Goal: Check status: Check status

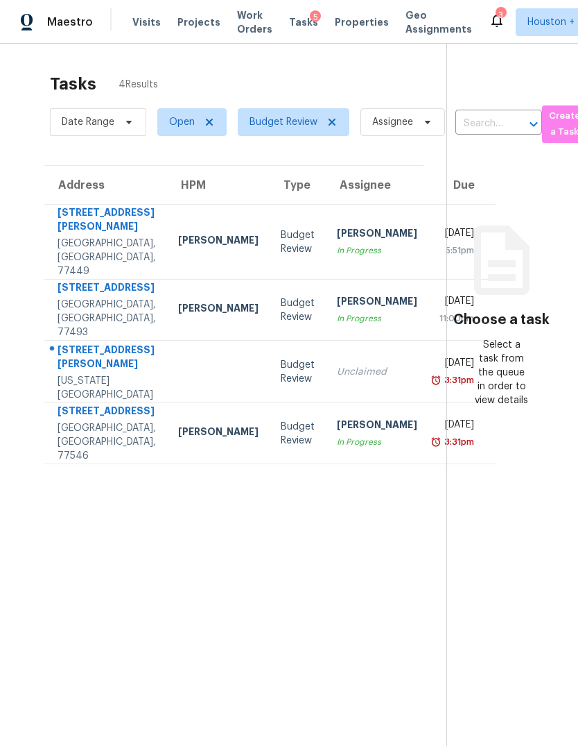
click at [119, 394] on td "[STREET_ADDRESS][PERSON_NAME][US_STATE]" at bounding box center [105, 372] width 123 height 62
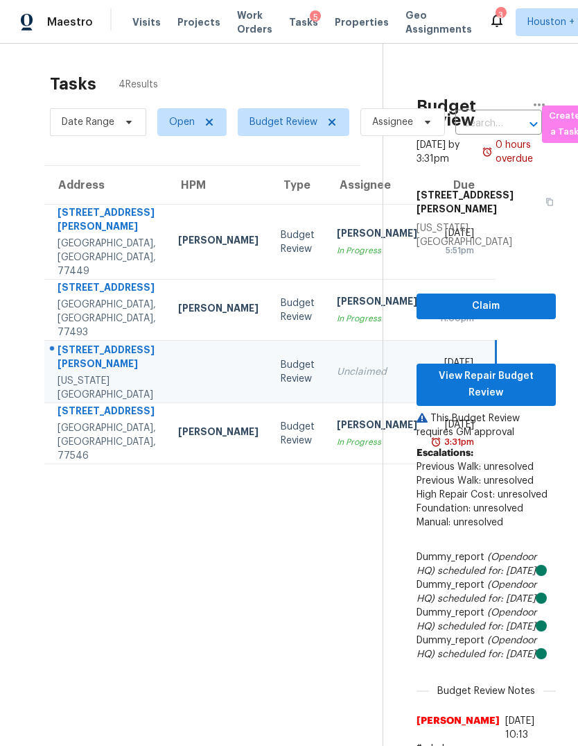
click at [100, 463] on div "[GEOGRAPHIC_DATA], [GEOGRAPHIC_DATA], 77546" at bounding box center [107, 442] width 98 height 42
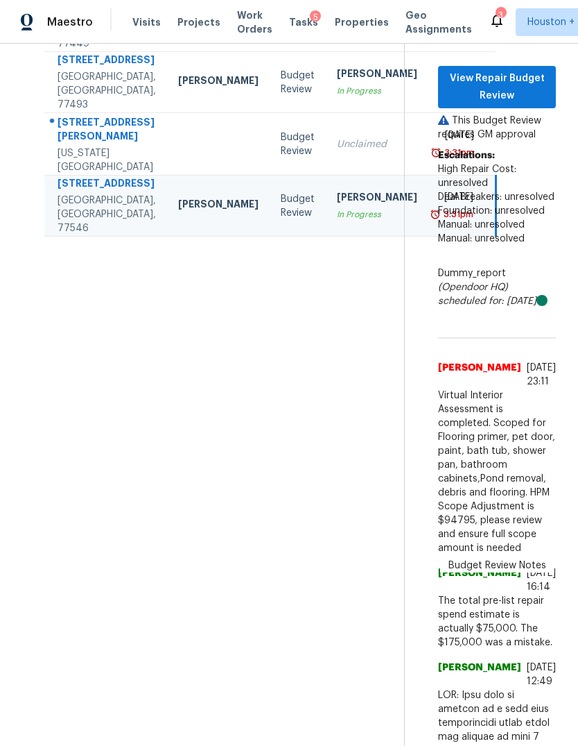
scroll to position [223, 0]
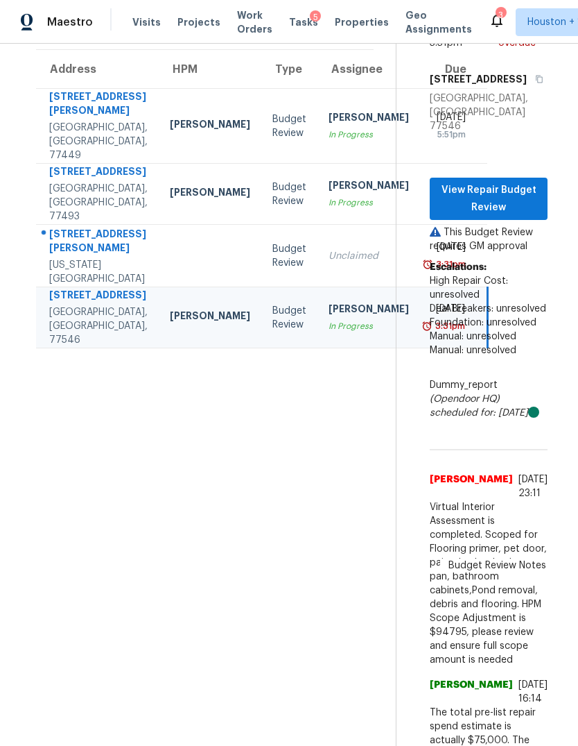
click at [329, 196] on div "[PERSON_NAME]" at bounding box center [369, 186] width 80 height 17
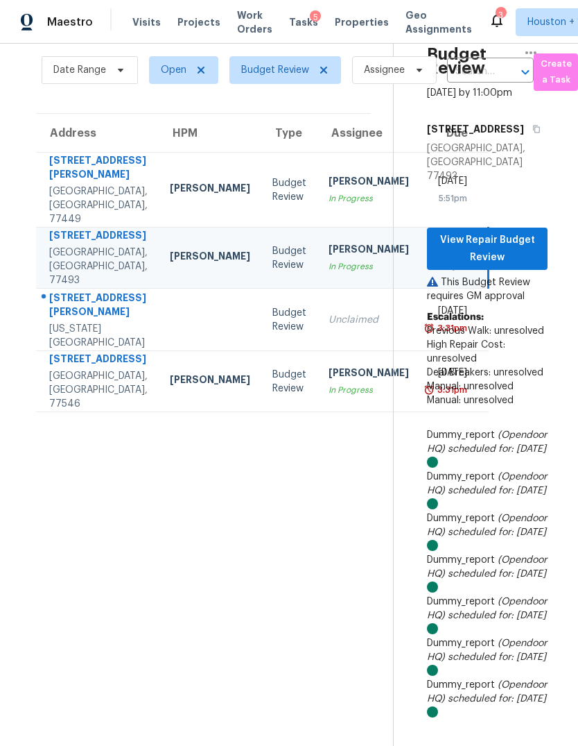
scroll to position [52, 8]
click at [505, 232] on span "View Repair Budget Review" at bounding box center [488, 249] width 98 height 34
click at [329, 397] on div "In Progress" at bounding box center [369, 390] width 80 height 14
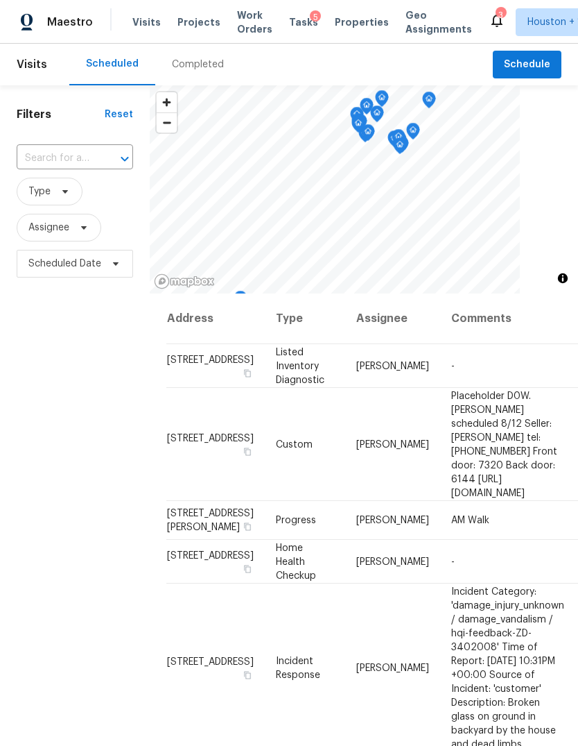
click at [178, 70] on div "Completed" at bounding box center [198, 65] width 52 height 14
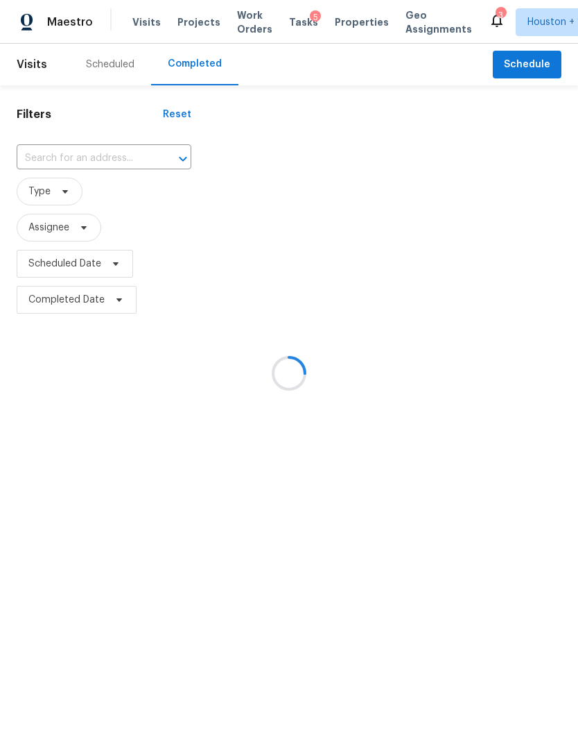
click at [60, 152] on div at bounding box center [289, 373] width 578 height 746
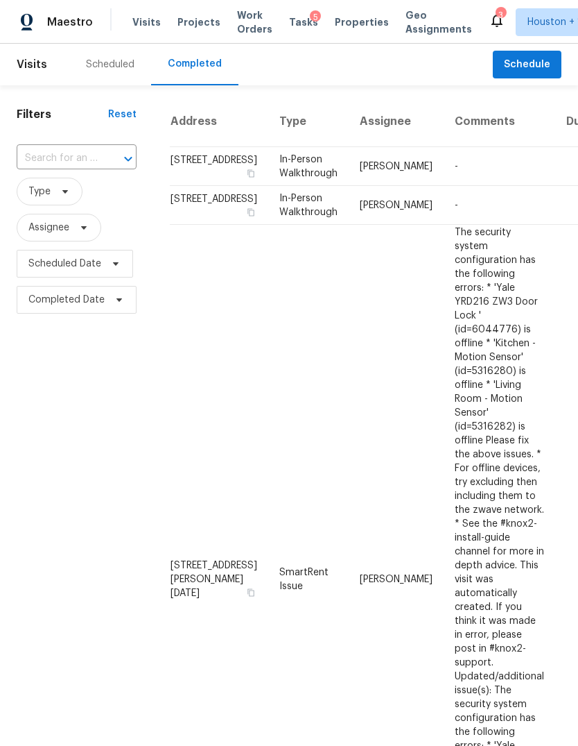
click at [49, 158] on input "text" at bounding box center [57, 158] width 81 height 21
type input "2222 p"
click at [53, 202] on li "2222 Princess Snow Cir, Katy, TX 77493" at bounding box center [76, 190] width 118 height 23
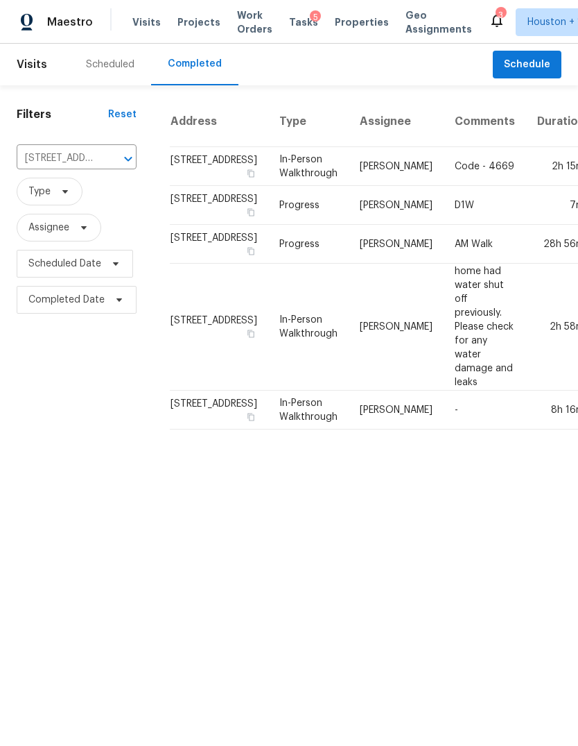
click at [526, 186] on td "2h 15m" at bounding box center [561, 166] width 70 height 39
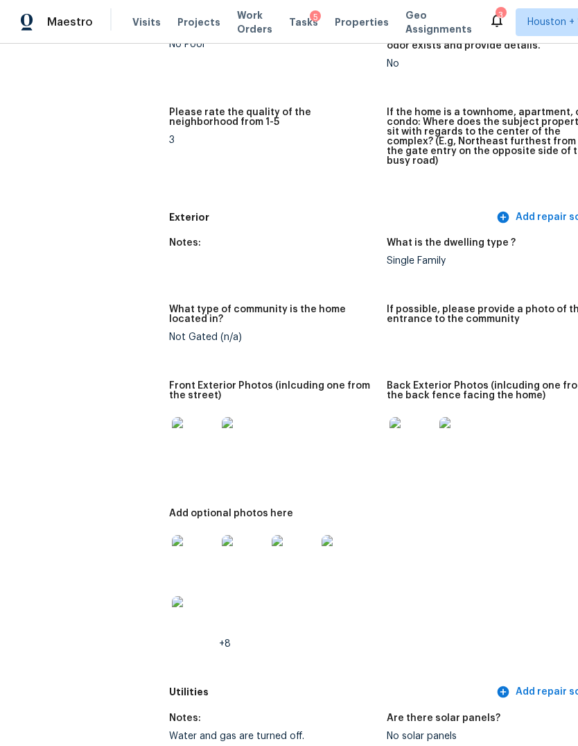
scroll to position [435, 0]
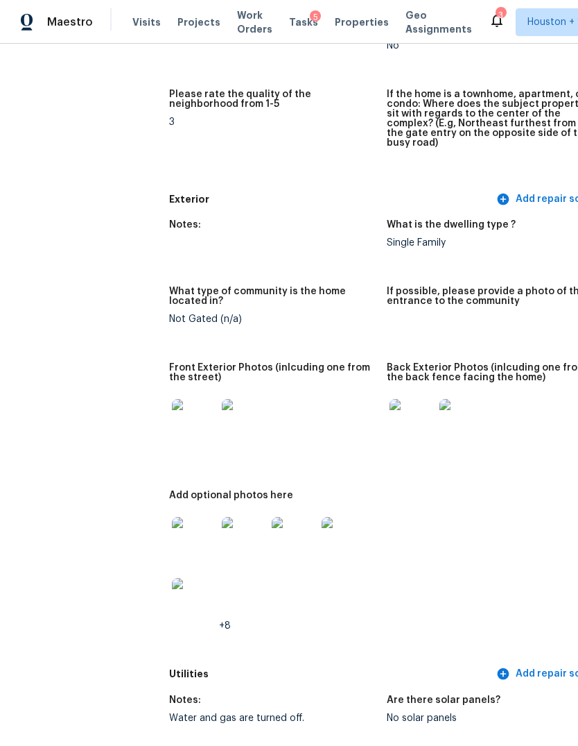
click at [172, 399] on img at bounding box center [194, 421] width 44 height 44
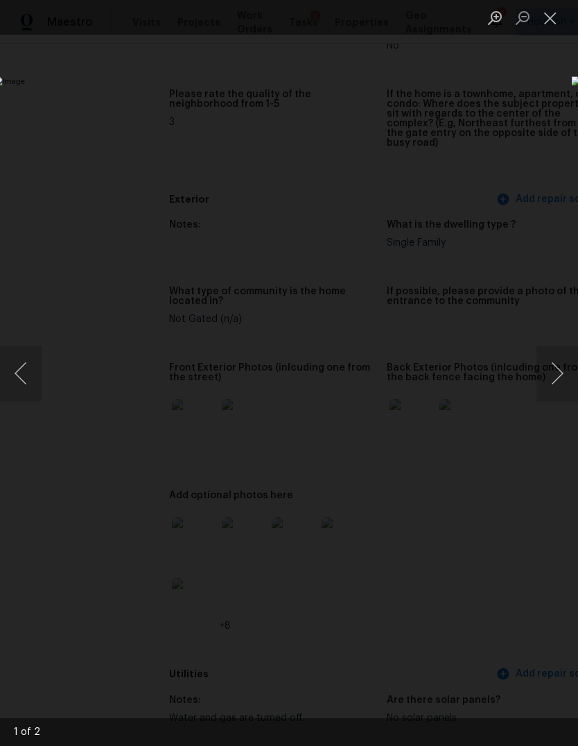
click at [563, 365] on button "Next image" at bounding box center [558, 372] width 42 height 55
click at [514, 666] on div "Lightbox" at bounding box center [289, 373] width 578 height 746
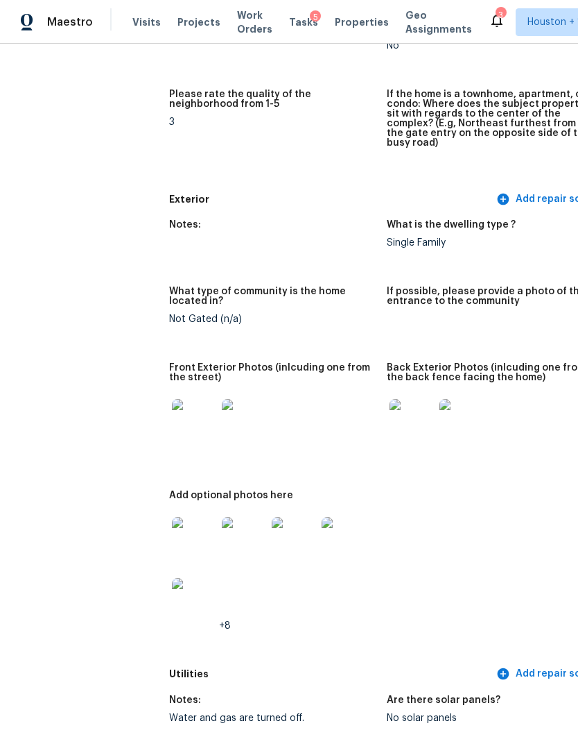
click at [172, 517] on img at bounding box center [194, 539] width 44 height 44
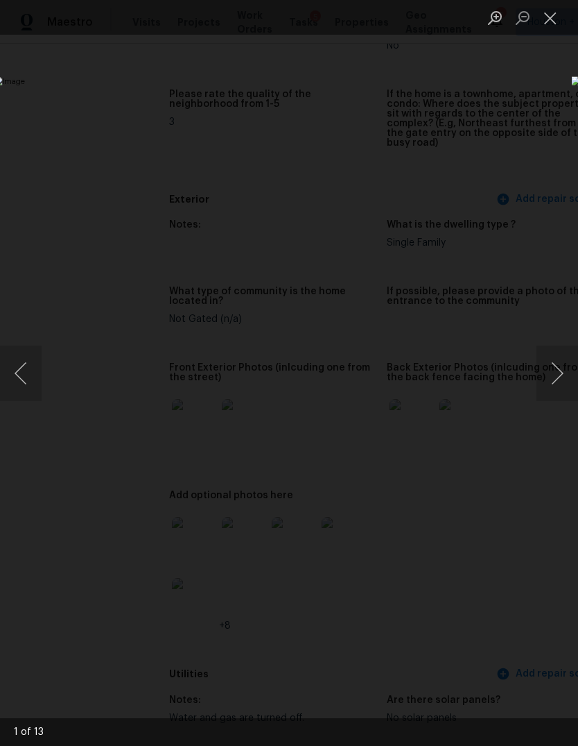
click at [549, 381] on button "Next image" at bounding box center [558, 372] width 42 height 55
click at [503, 632] on div "Lightbox" at bounding box center [289, 373] width 578 height 746
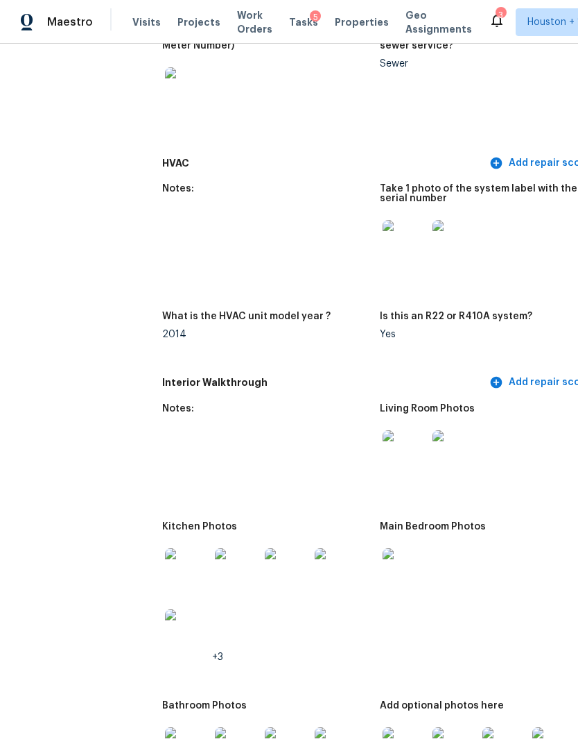
scroll to position [1458, 6]
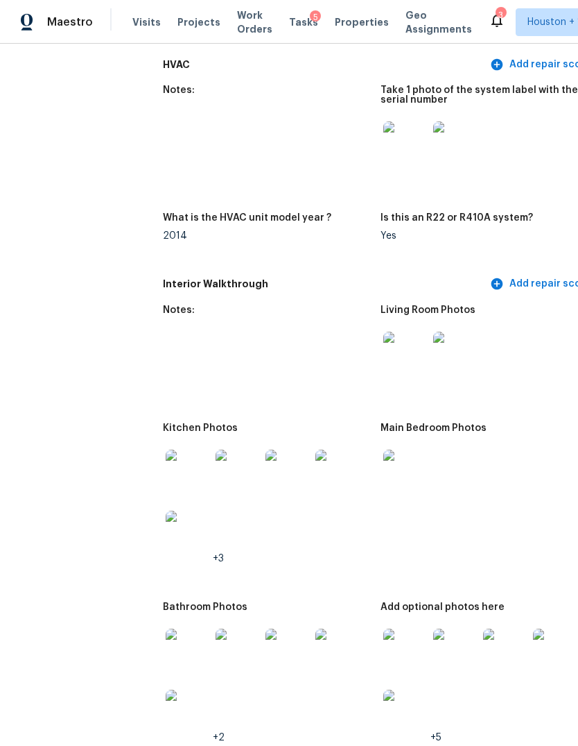
click at [166, 449] on img at bounding box center [188, 471] width 44 height 44
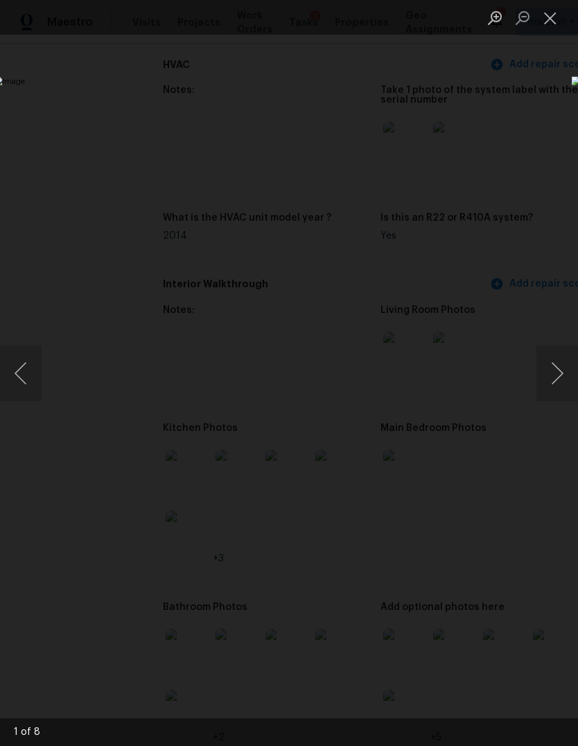
click at [560, 376] on button "Next image" at bounding box center [558, 372] width 42 height 55
click at [560, 375] on button "Next image" at bounding box center [558, 372] width 42 height 55
click at [36, 393] on button "Previous image" at bounding box center [21, 372] width 42 height 55
click at [559, 375] on button "Next image" at bounding box center [558, 372] width 42 height 55
click at [556, 377] on button "Next image" at bounding box center [558, 372] width 42 height 55
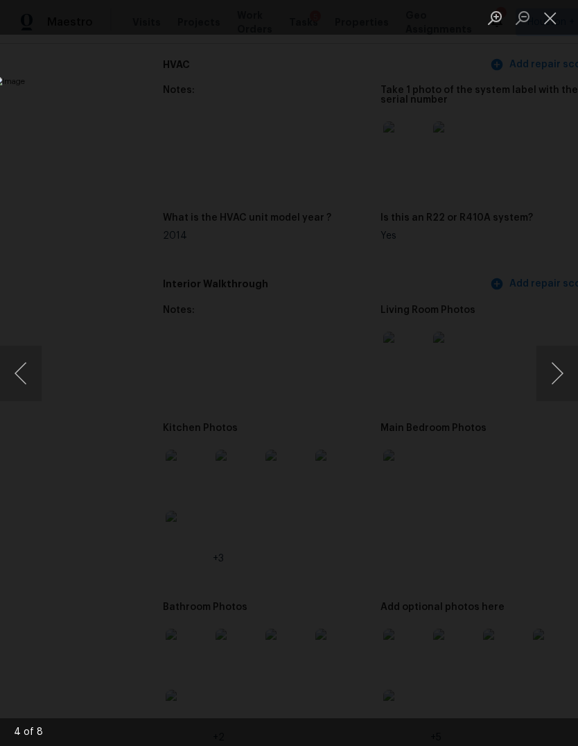
click at [560, 377] on button "Next image" at bounding box center [558, 372] width 42 height 55
click at [551, 378] on button "Next image" at bounding box center [558, 372] width 42 height 55
click at [527, 665] on div "Lightbox" at bounding box center [289, 373] width 578 height 746
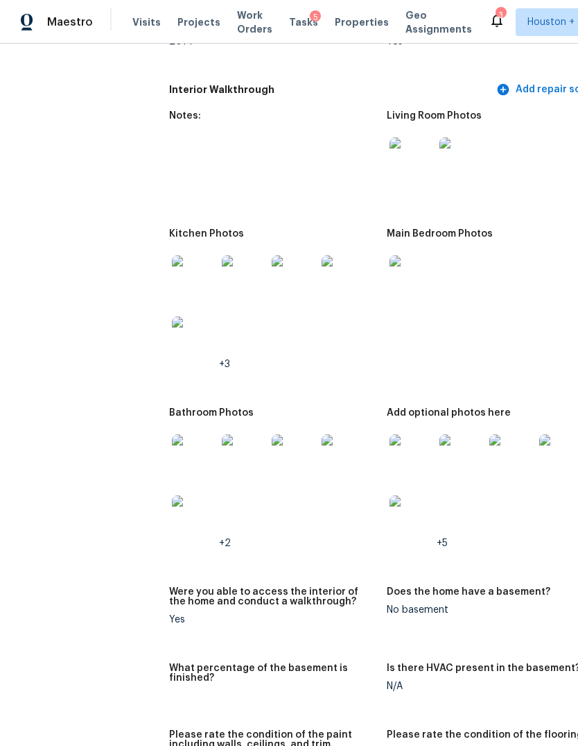
scroll to position [1652, 0]
click at [396, 434] on img at bounding box center [412, 456] width 44 height 44
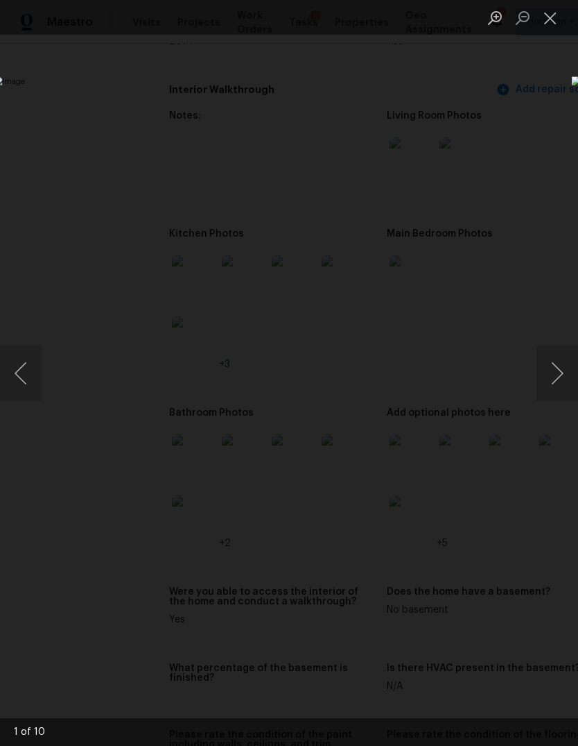
click at [558, 383] on button "Next image" at bounding box center [558, 372] width 42 height 55
click at [549, 386] on button "Next image" at bounding box center [558, 372] width 42 height 55
click at [551, 379] on button "Next image" at bounding box center [558, 372] width 42 height 55
click at [556, 379] on button "Next image" at bounding box center [558, 372] width 42 height 55
click at [481, 645] on div "Lightbox" at bounding box center [289, 373] width 578 height 746
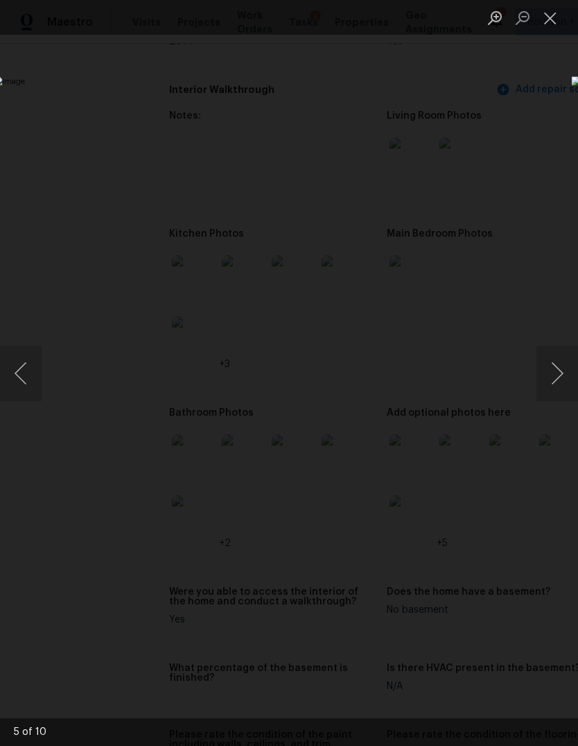
click at [491, 627] on div "Lightbox" at bounding box center [289, 373] width 578 height 746
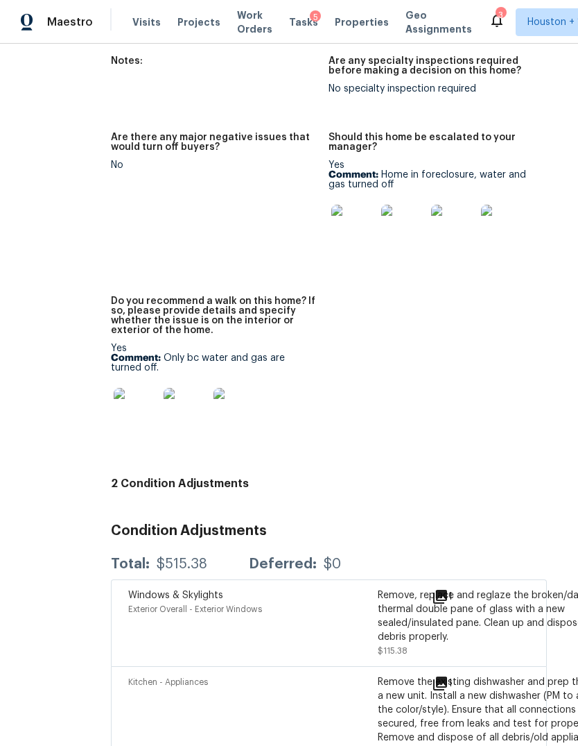
scroll to position [3692, 57]
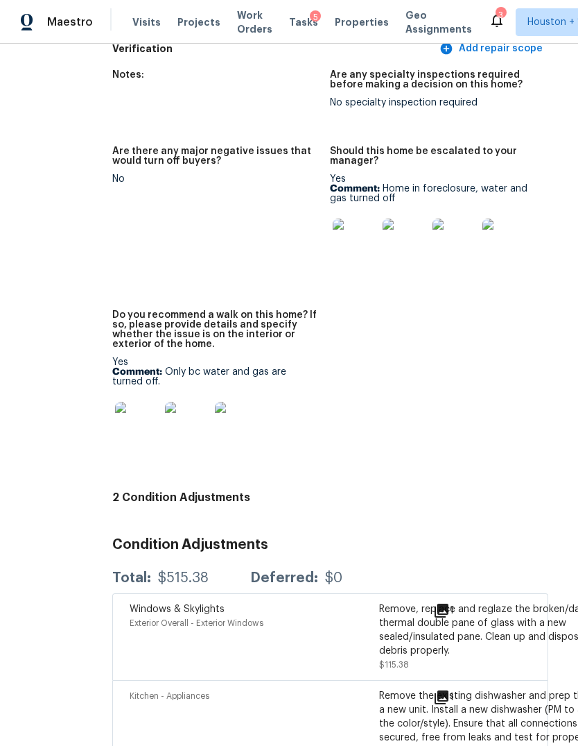
click at [115, 402] on img at bounding box center [137, 424] width 44 height 44
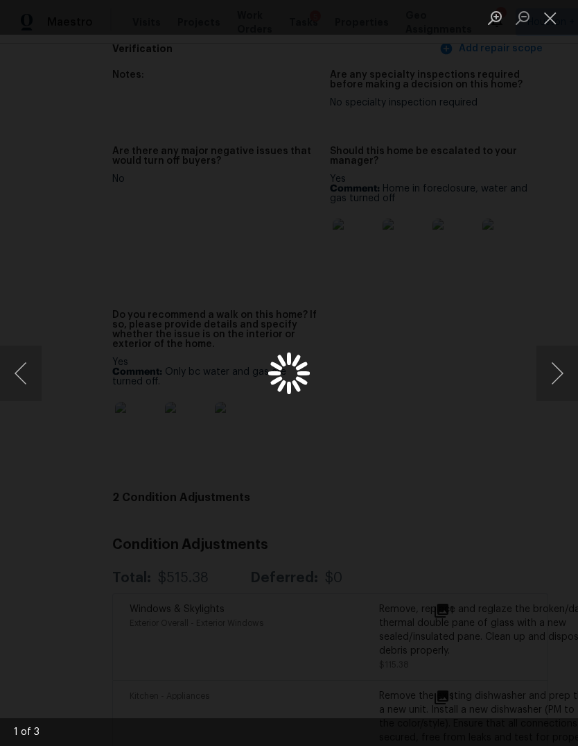
click at [555, 378] on button "Next image" at bounding box center [558, 372] width 42 height 55
click at [560, 374] on button "Next image" at bounding box center [558, 372] width 42 height 55
click at [558, 355] on button "Next image" at bounding box center [558, 372] width 42 height 55
click at [501, 503] on div "Lightbox" at bounding box center [289, 373] width 578 height 746
click at [554, 29] on button "Close lightbox" at bounding box center [551, 18] width 28 height 24
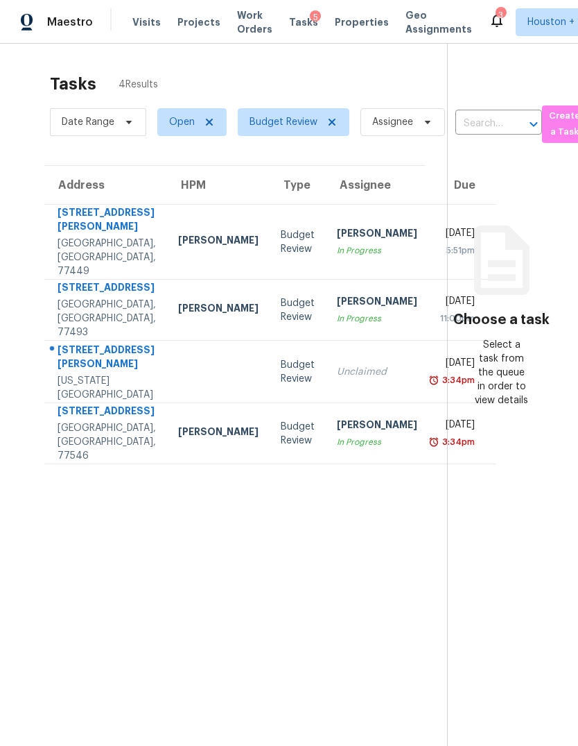
click at [76, 421] on div "[STREET_ADDRESS]" at bounding box center [107, 412] width 98 height 17
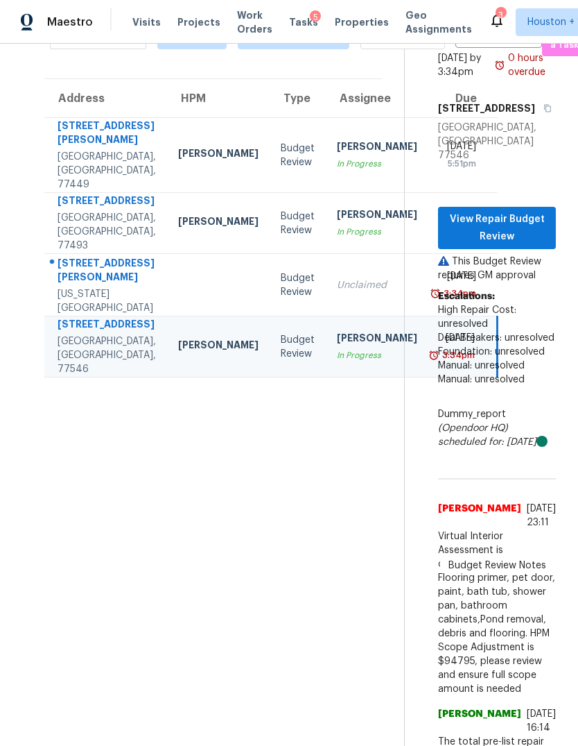
scroll to position [87, 0]
click at [514, 211] on span "View Repair Budget Review" at bounding box center [497, 228] width 96 height 34
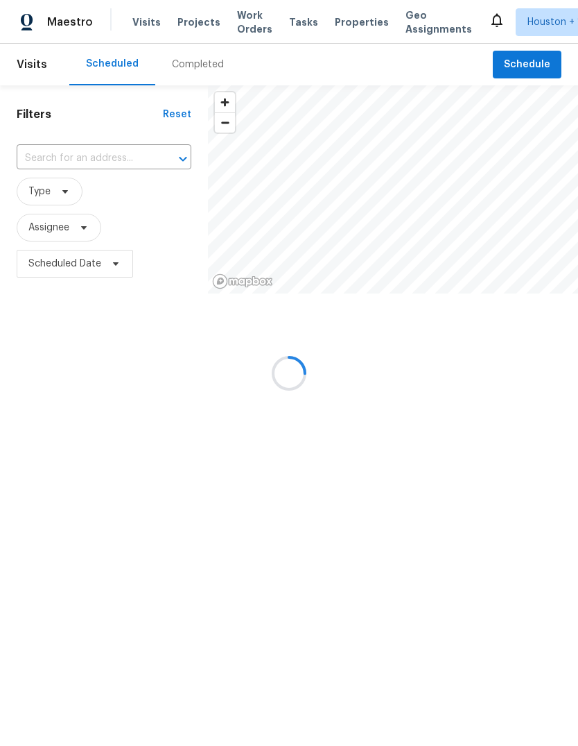
click at [183, 67] on div at bounding box center [289, 373] width 578 height 746
click at [187, 67] on div at bounding box center [289, 373] width 578 height 746
click at [186, 71] on div at bounding box center [289, 373] width 578 height 746
click at [188, 62] on div at bounding box center [289, 373] width 578 height 746
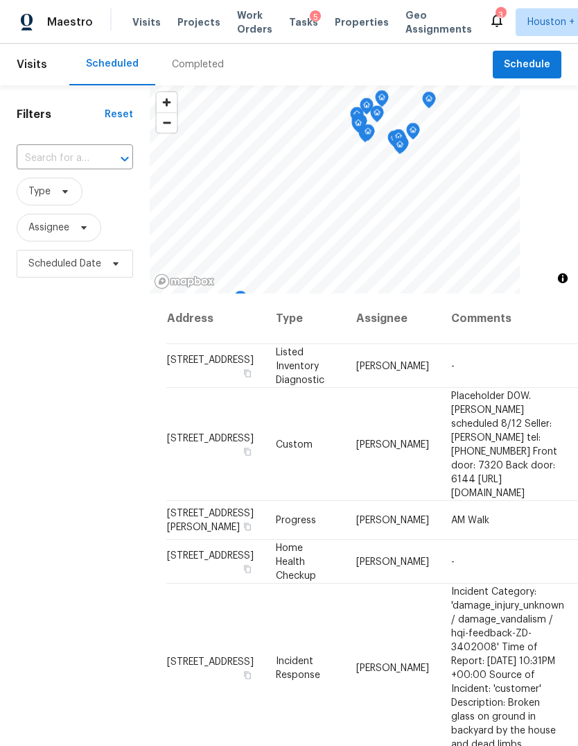
click at [184, 68] on div "Completed" at bounding box center [198, 65] width 52 height 14
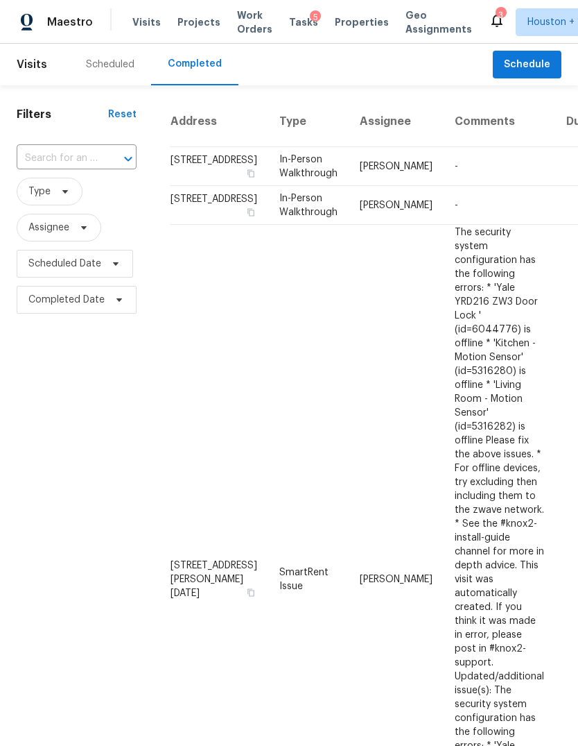
click at [52, 160] on input "text" at bounding box center [57, 158] width 81 height 21
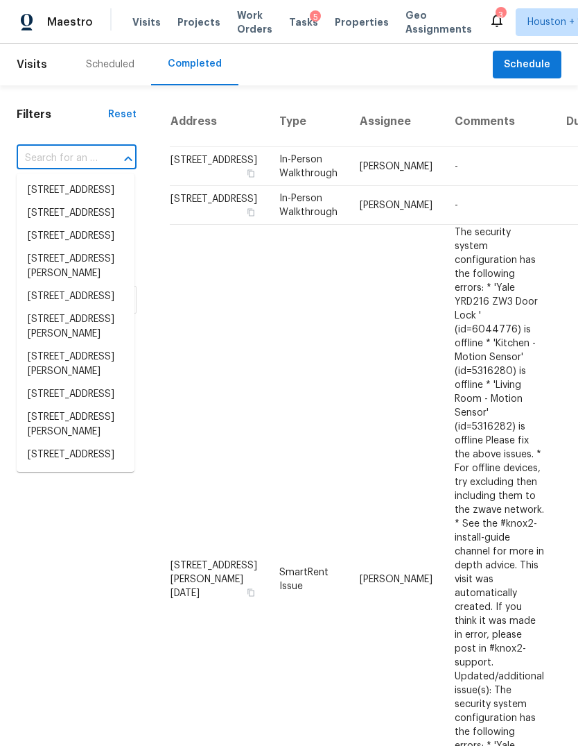
click at [53, 165] on input "text" at bounding box center [57, 158] width 81 height 21
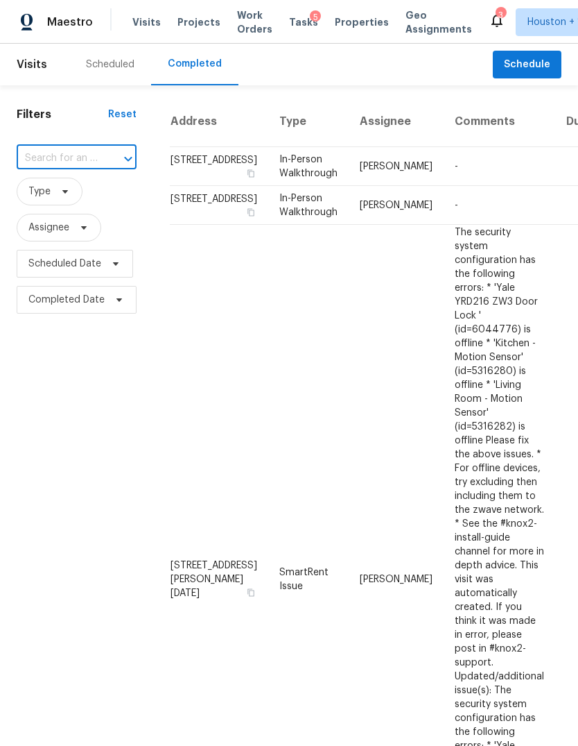
paste input "[STREET_ADDRESS]"
type input "[STREET_ADDRESS]"
click at [46, 202] on li "[STREET_ADDRESS]" at bounding box center [76, 190] width 118 height 23
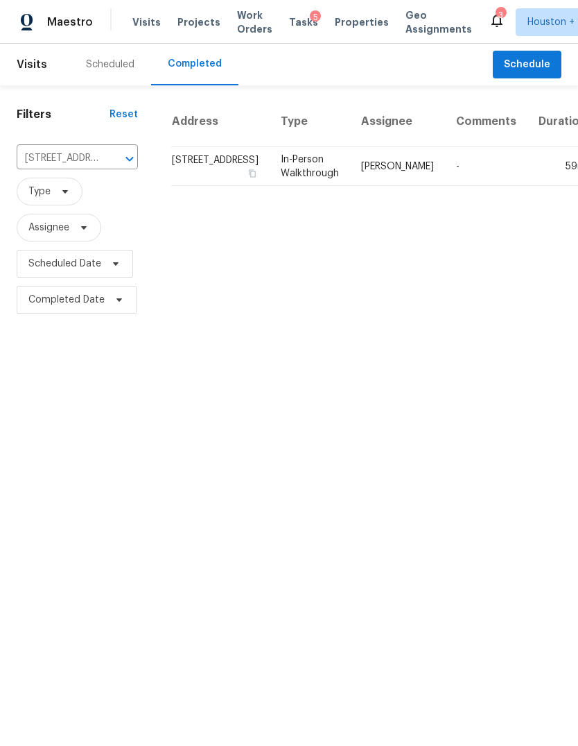
click at [528, 180] on td "59m" at bounding box center [563, 166] width 70 height 39
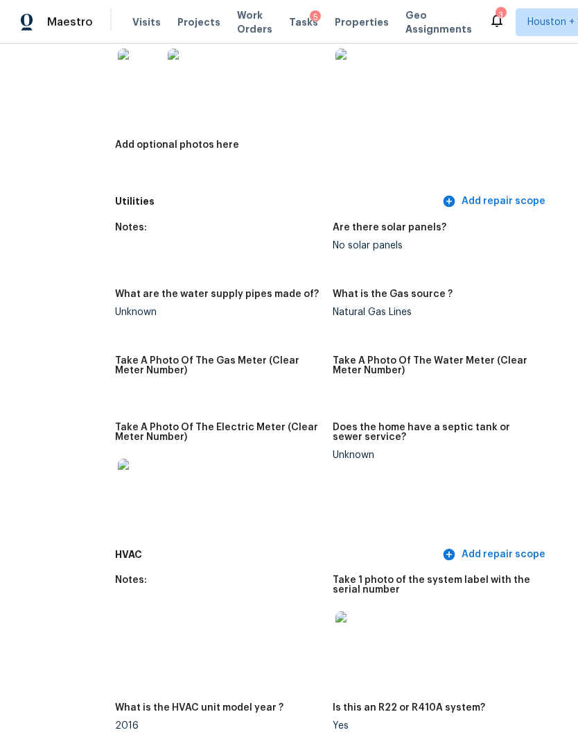
scroll to position [847, 54]
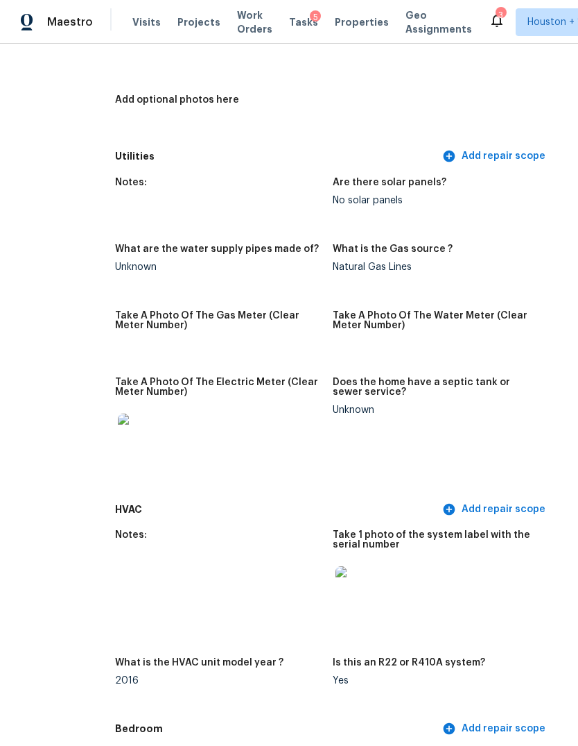
click at [118, 434] on img at bounding box center [140, 435] width 44 height 44
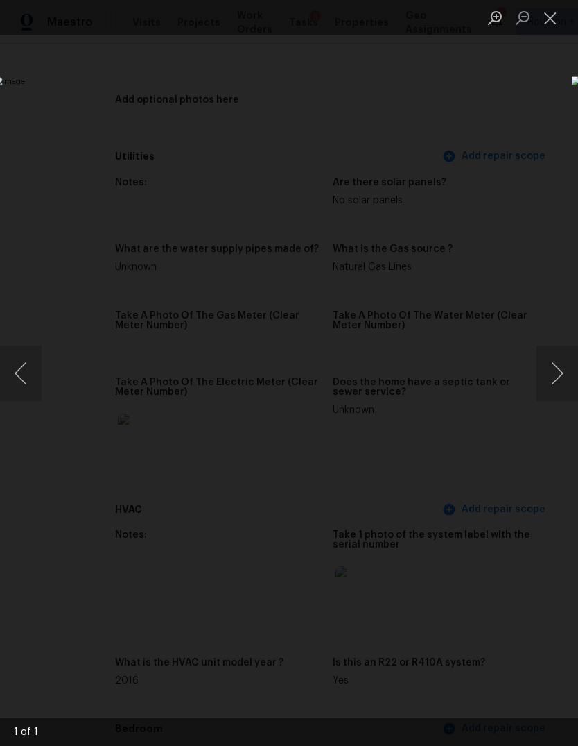
click at [522, 648] on div "Lightbox" at bounding box center [289, 373] width 578 height 746
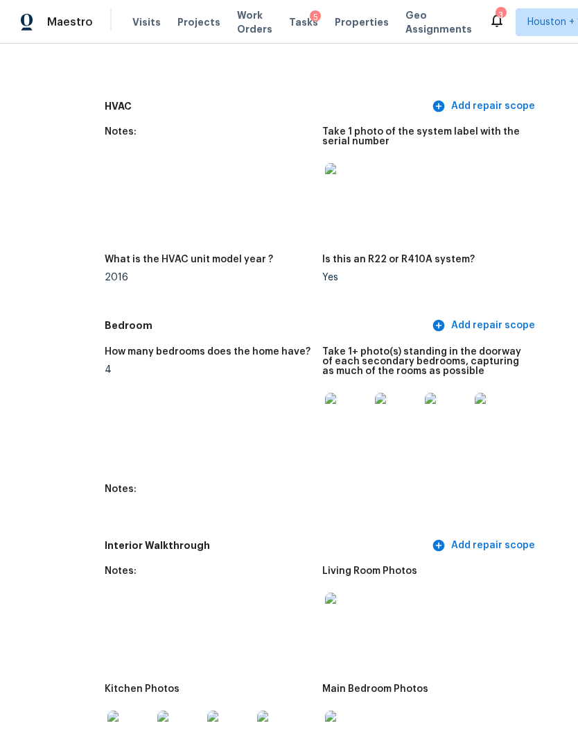
scroll to position [1250, 64]
click at [326, 401] on img at bounding box center [348, 415] width 44 height 44
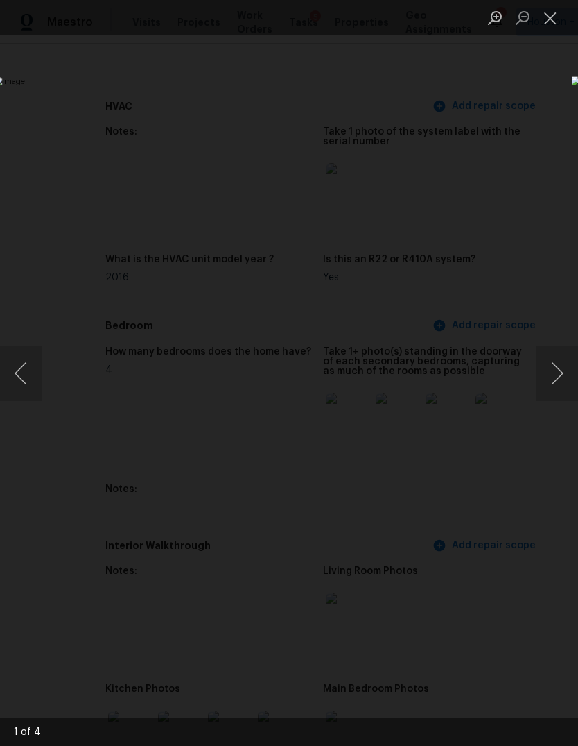
click at [556, 368] on button "Next image" at bounding box center [558, 372] width 42 height 55
click at [559, 368] on button "Next image" at bounding box center [558, 372] width 42 height 55
click at [535, 651] on div "Lightbox" at bounding box center [289, 373] width 578 height 746
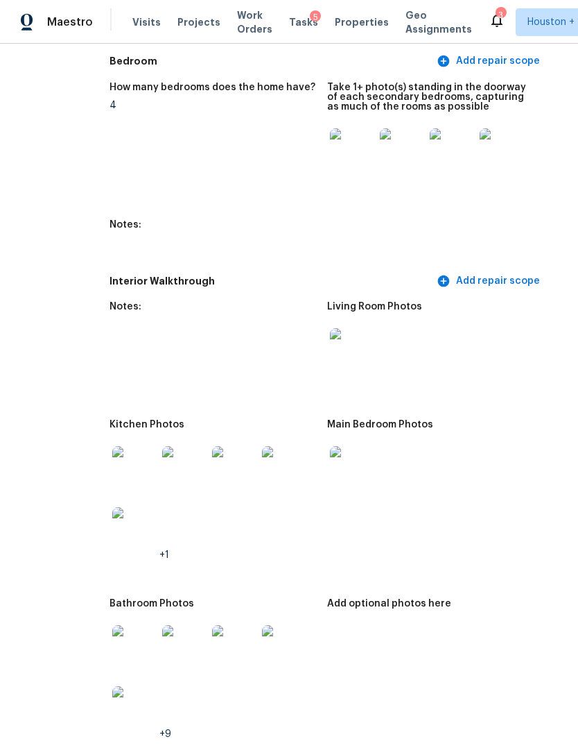
scroll to position [1937, 58]
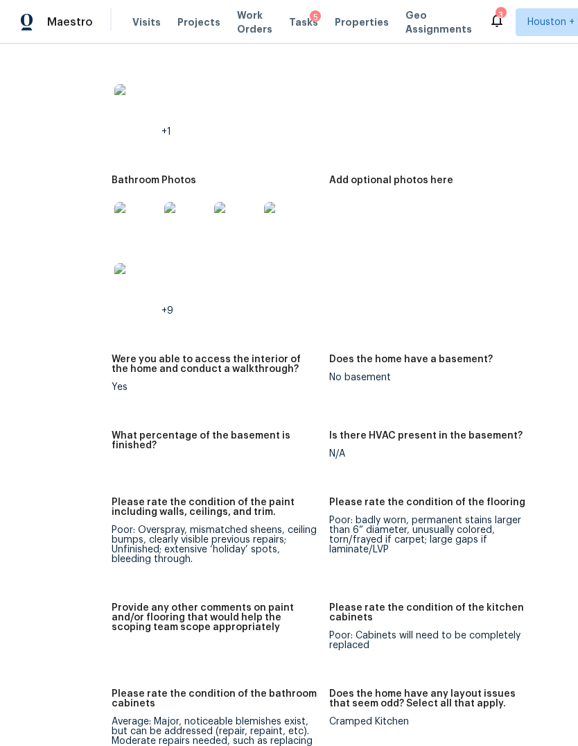
click at [114, 216] on img at bounding box center [136, 224] width 44 height 44
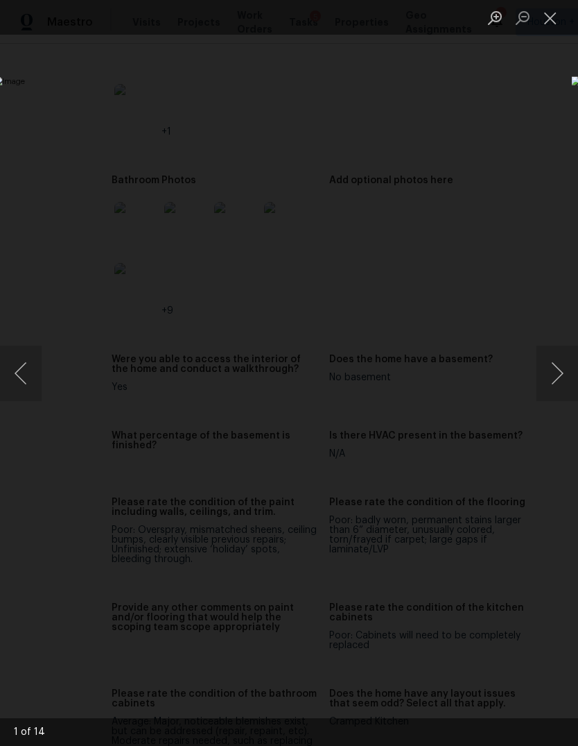
click at [556, 386] on button "Next image" at bounding box center [558, 372] width 42 height 55
click at [548, 374] on button "Next image" at bounding box center [558, 372] width 42 height 55
click at [40, 381] on button "Previous image" at bounding box center [21, 372] width 42 height 55
click at [551, 386] on button "Next image" at bounding box center [558, 372] width 42 height 55
click at [517, 651] on div "Lightbox" at bounding box center [289, 373] width 578 height 746
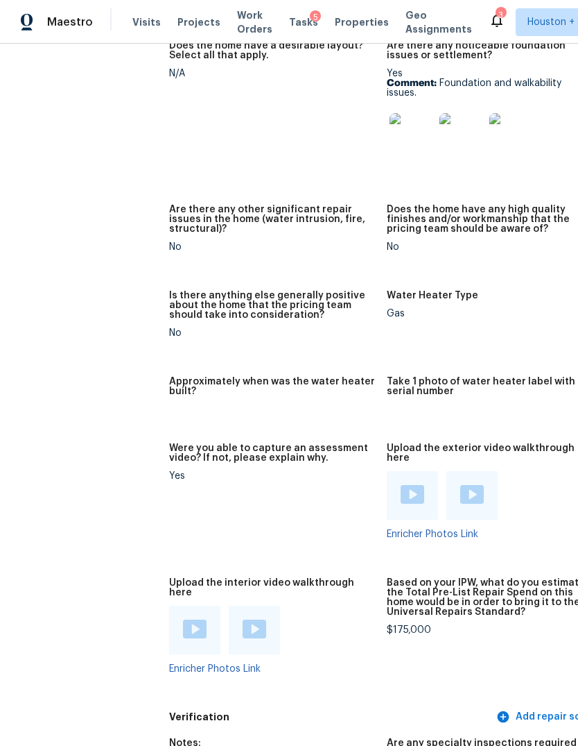
scroll to position [2690, 0]
click at [390, 116] on img at bounding box center [412, 135] width 44 height 44
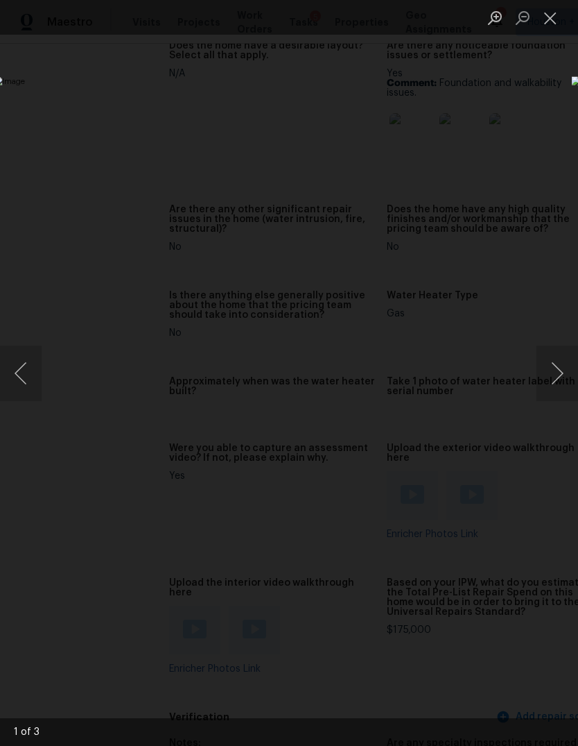
click at [556, 387] on button "Next image" at bounding box center [558, 372] width 42 height 55
click at [558, 385] on button "Next image" at bounding box center [558, 372] width 42 height 55
click at [504, 678] on div "Lightbox" at bounding box center [289, 373] width 578 height 746
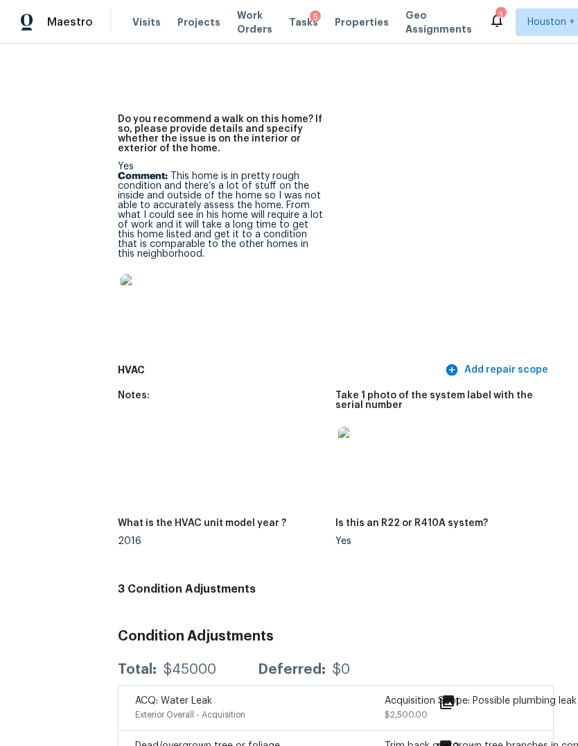
scroll to position [3581, 50]
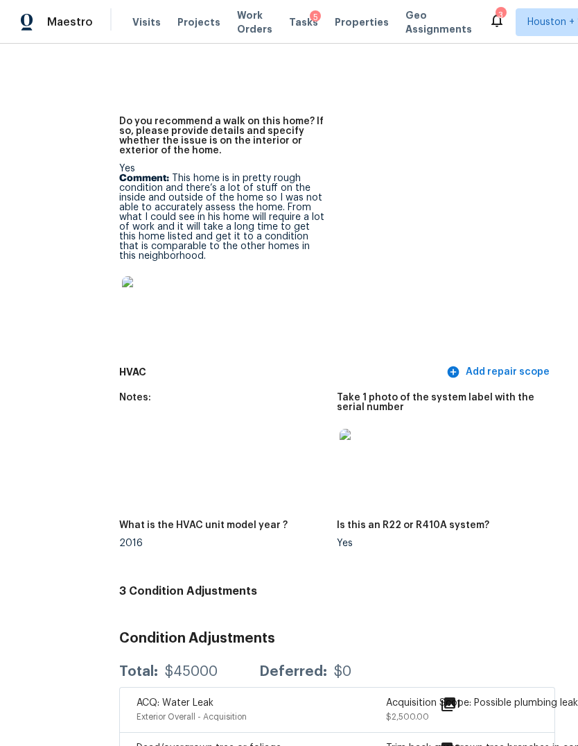
click at [122, 279] on img at bounding box center [144, 298] width 44 height 44
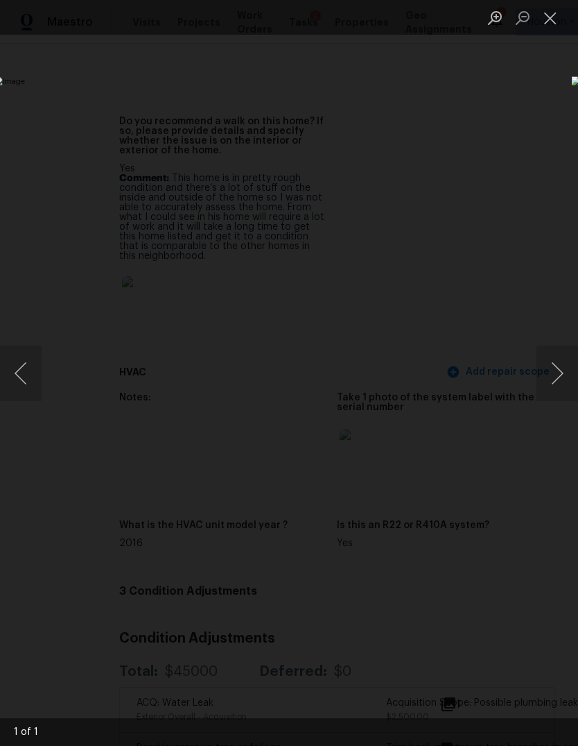
click at [465, 651] on div "Lightbox" at bounding box center [289, 373] width 578 height 746
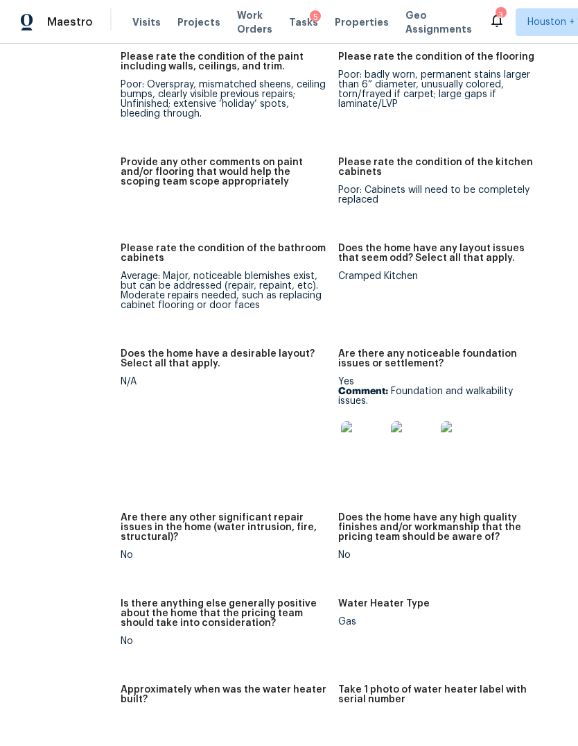
scroll to position [2278, 31]
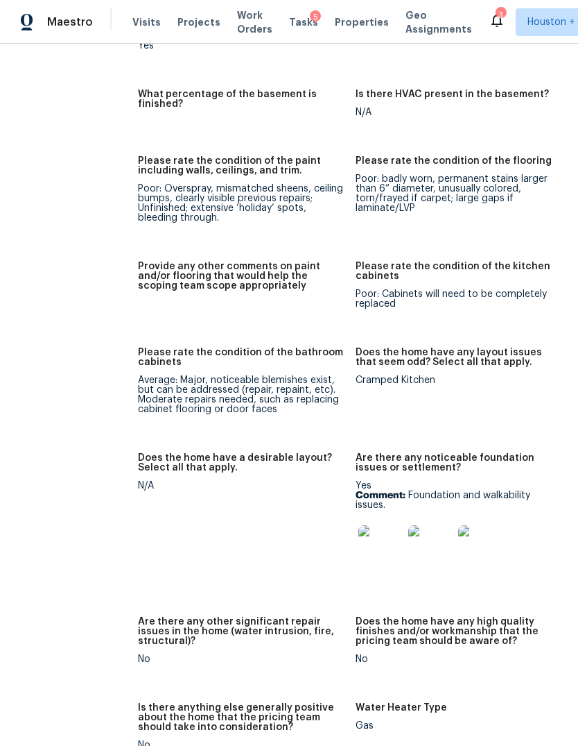
click at [359, 529] on img at bounding box center [381, 547] width 44 height 44
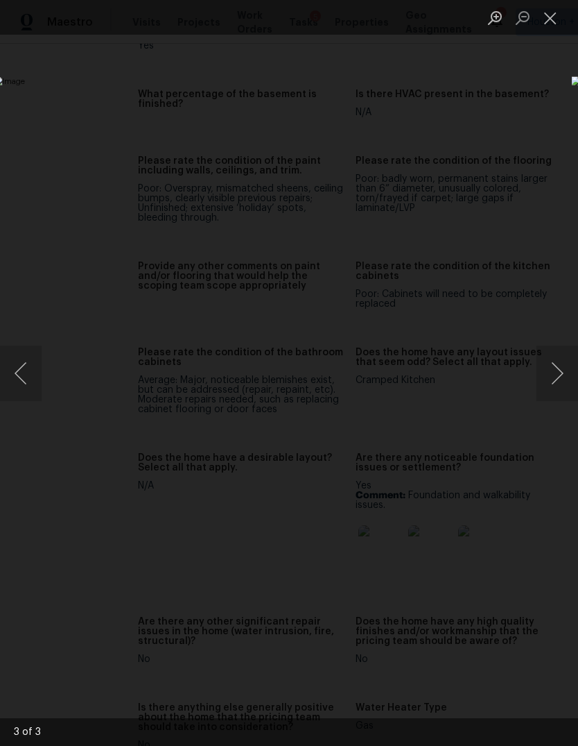
click at [564, 380] on button "Next image" at bounding box center [558, 372] width 42 height 55
click at [559, 377] on button "Next image" at bounding box center [558, 372] width 42 height 55
click at [558, 384] on button "Next image" at bounding box center [558, 372] width 42 height 55
click at [554, 383] on button "Next image" at bounding box center [558, 372] width 42 height 55
click at [540, 651] on div "Lightbox" at bounding box center [289, 373] width 578 height 746
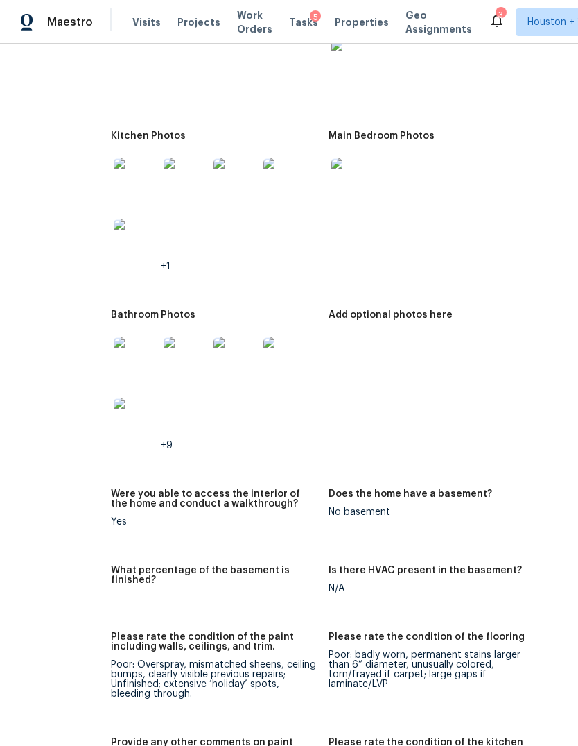
scroll to position [1628, 35]
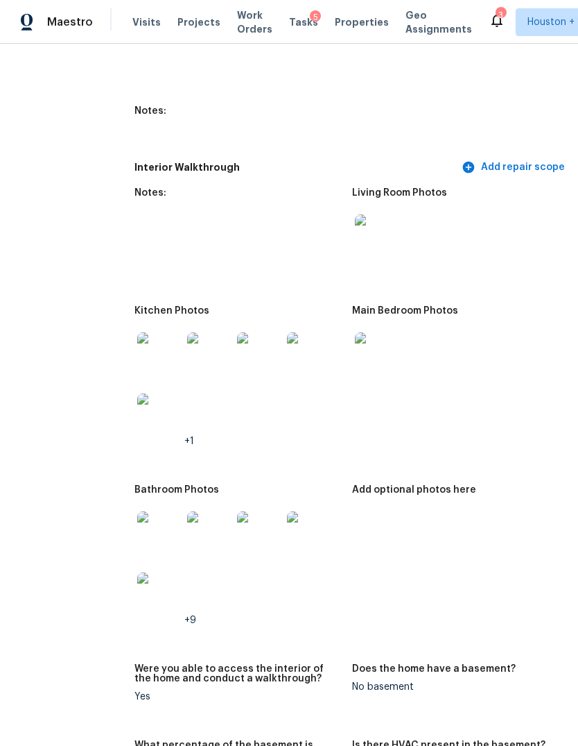
click at [355, 217] on img at bounding box center [377, 236] width 44 height 44
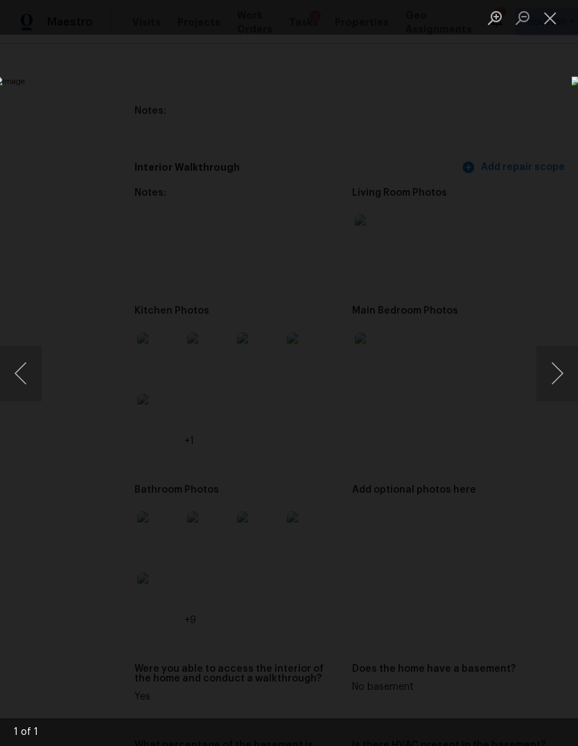
click at [515, 671] on div "Lightbox" at bounding box center [289, 373] width 578 height 746
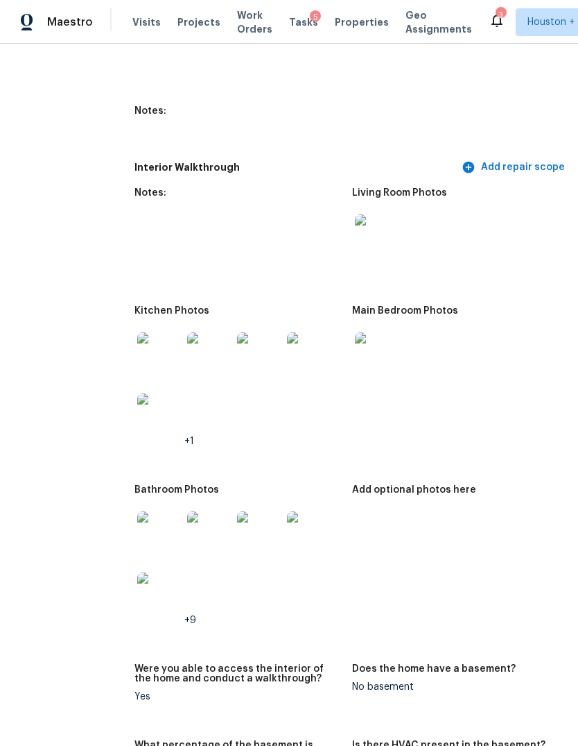
click at [137, 345] on img at bounding box center [159, 354] width 44 height 44
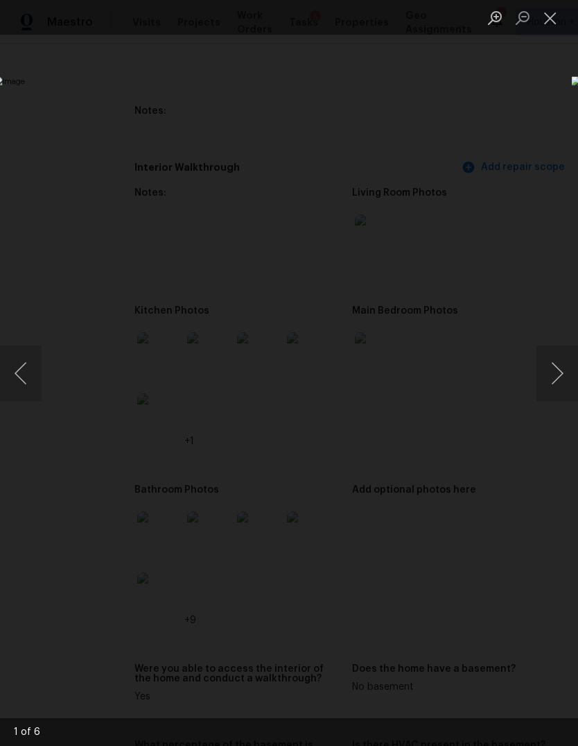
click at [454, 406] on img "Lightbox" at bounding box center [224, 372] width 460 height 593
click at [557, 398] on button "Next image" at bounding box center [558, 372] width 42 height 55
click at [557, 380] on button "Next image" at bounding box center [558, 372] width 42 height 55
click at [508, 635] on div "Lightbox" at bounding box center [289, 373] width 578 height 746
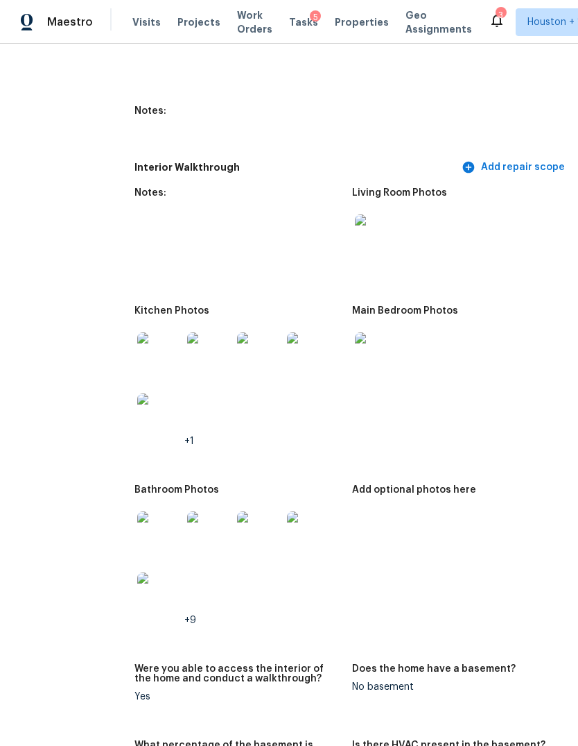
click at [137, 531] on img at bounding box center [159, 533] width 44 height 44
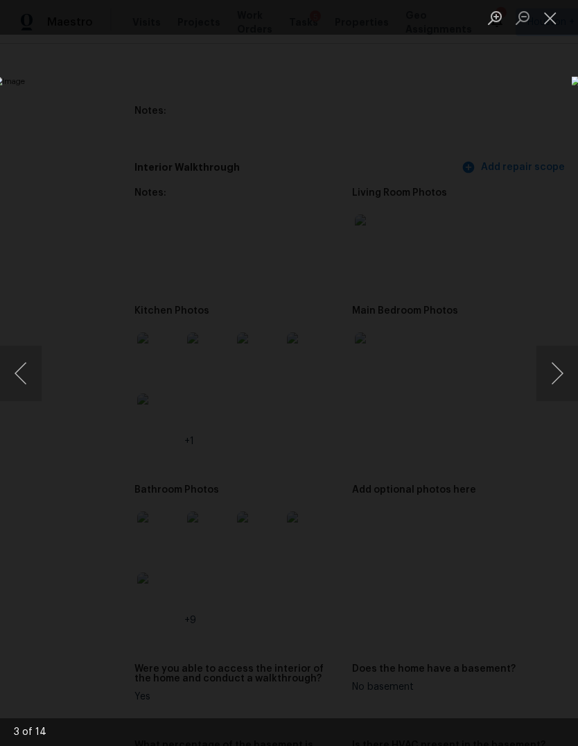
click at [558, 380] on button "Next image" at bounding box center [558, 372] width 42 height 55
click at [553, 374] on button "Next image" at bounding box center [558, 372] width 42 height 55
click at [551, 374] on button "Next image" at bounding box center [558, 372] width 42 height 55
click at [553, 374] on button "Next image" at bounding box center [558, 372] width 42 height 55
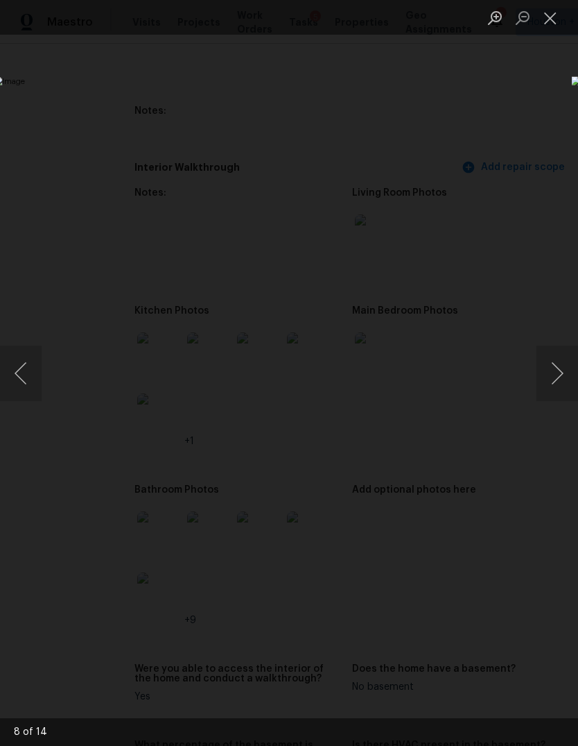
click at [556, 381] on button "Next image" at bounding box center [558, 372] width 42 height 55
click at [520, 662] on div "Lightbox" at bounding box center [289, 373] width 578 height 746
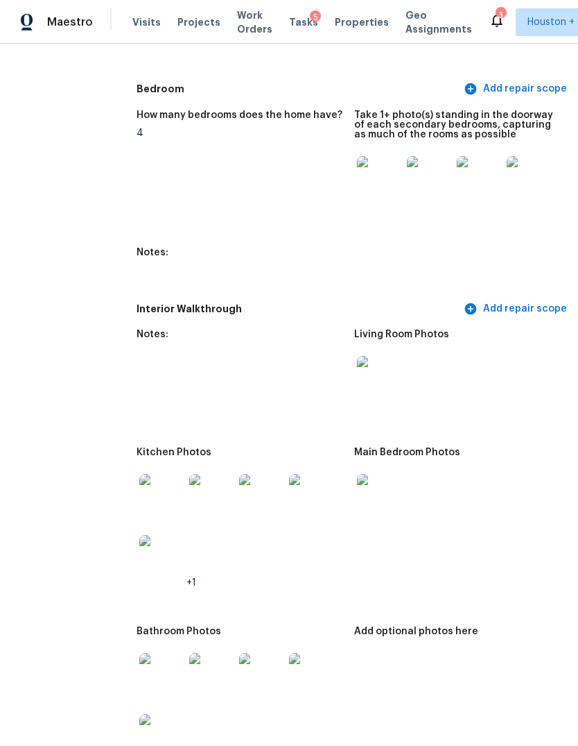
scroll to position [1149, 29]
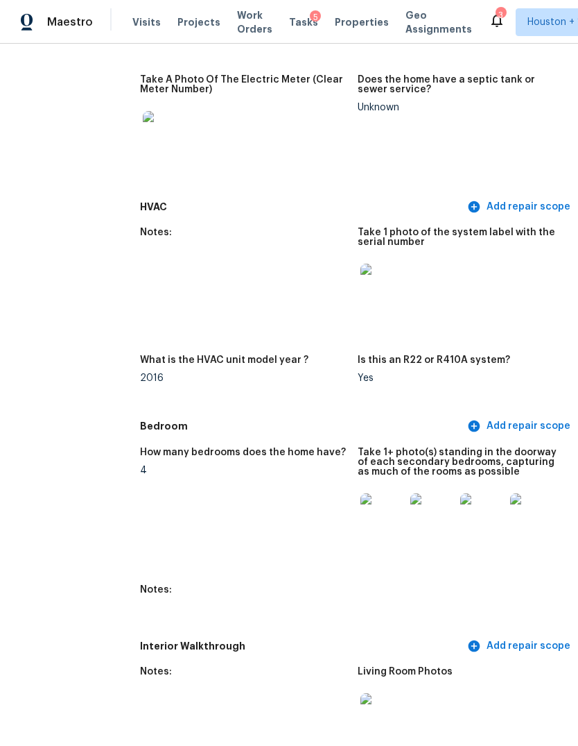
click at [361, 502] on img at bounding box center [383, 515] width 44 height 44
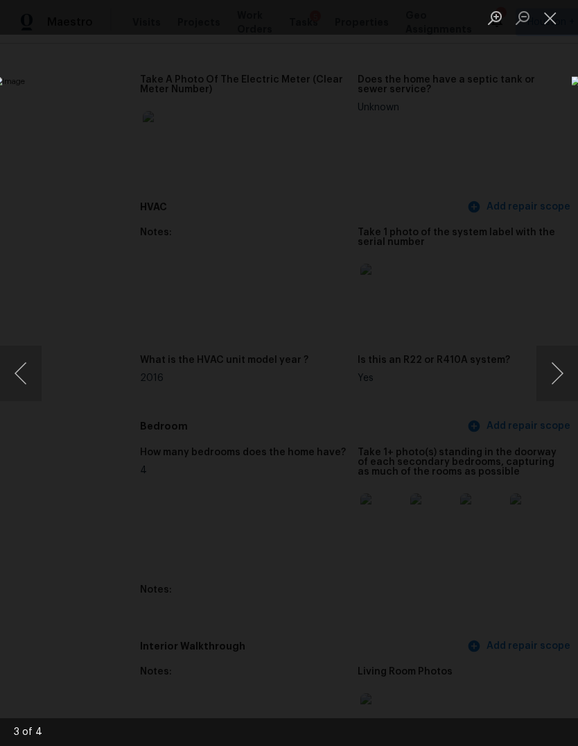
click at [560, 347] on button "Next image" at bounding box center [558, 372] width 42 height 55
click at [551, 376] on button "Next image" at bounding box center [558, 372] width 42 height 55
click at [550, 375] on button "Next image" at bounding box center [558, 372] width 42 height 55
click at [553, 369] on button "Next image" at bounding box center [558, 372] width 42 height 55
click at [490, 655] on div "Lightbox" at bounding box center [289, 373] width 578 height 746
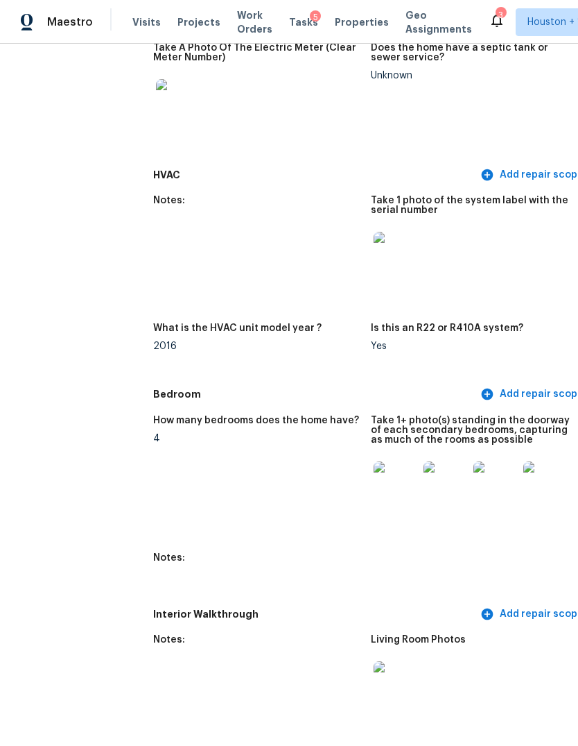
scroll to position [1248, 19]
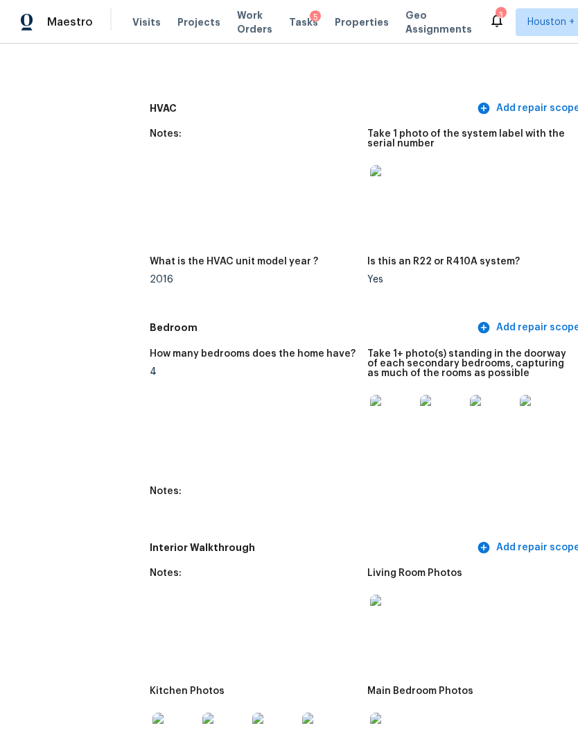
click at [370, 399] on img at bounding box center [392, 417] width 44 height 44
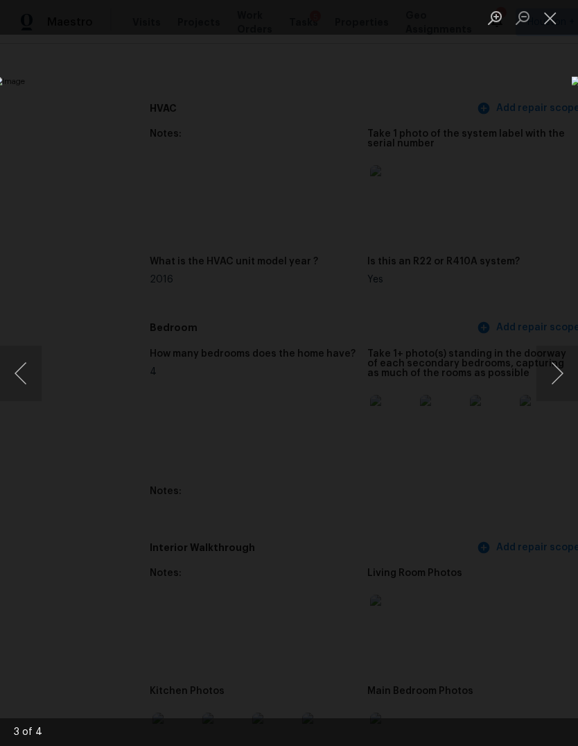
click at [548, 370] on button "Next image" at bounding box center [558, 372] width 42 height 55
click at [556, 377] on button "Next image" at bounding box center [558, 372] width 42 height 55
click at [549, 379] on button "Next image" at bounding box center [558, 372] width 42 height 55
click at [559, 383] on button "Next image" at bounding box center [558, 372] width 42 height 55
click at [552, 377] on button "Next image" at bounding box center [558, 372] width 42 height 55
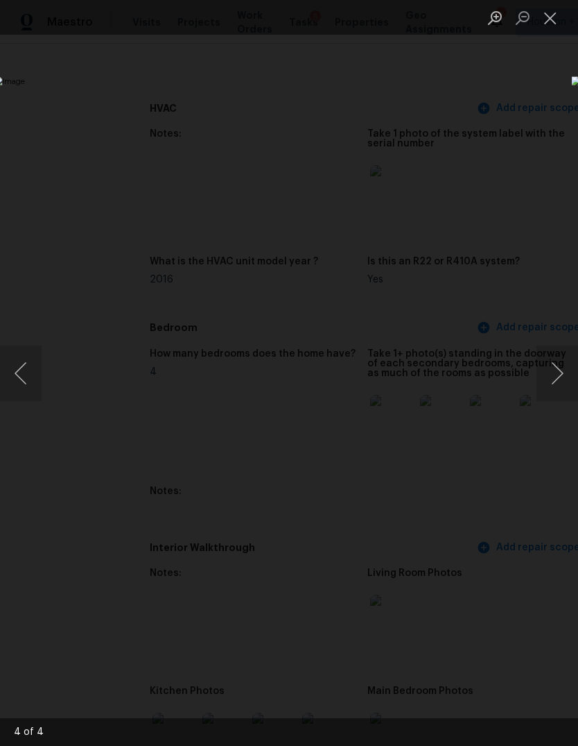
click at [560, 367] on button "Next image" at bounding box center [558, 372] width 42 height 55
click at [557, 368] on button "Next image" at bounding box center [558, 372] width 42 height 55
click at [558, 370] on button "Next image" at bounding box center [558, 372] width 42 height 55
click at [558, 372] on button "Next image" at bounding box center [558, 372] width 42 height 55
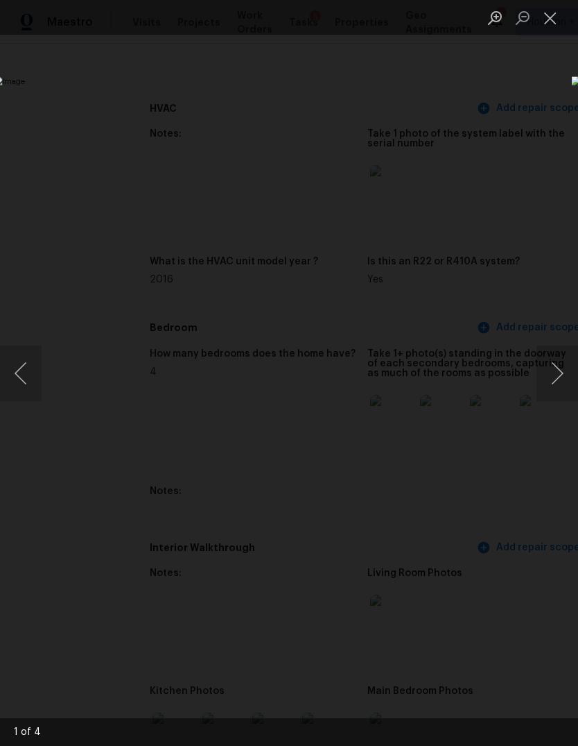
click at [559, 364] on button "Next image" at bounding box center [558, 372] width 42 height 55
click at [550, 371] on button "Next image" at bounding box center [558, 372] width 42 height 55
click at [130, 630] on div "Lightbox" at bounding box center [289, 373] width 578 height 746
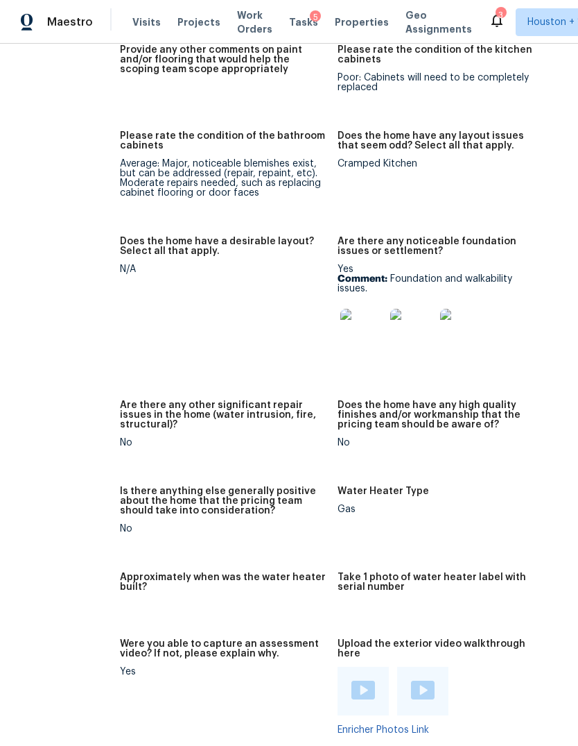
scroll to position [2775, 47]
